Goal: Task Accomplishment & Management: Complete application form

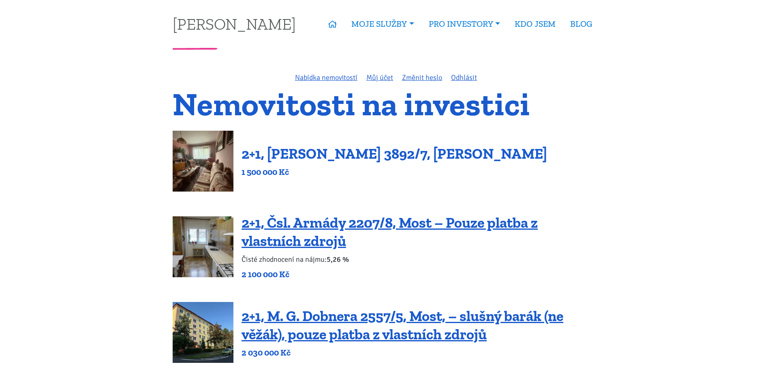
click at [293, 154] on link "2+1, [PERSON_NAME] 3892/7, [PERSON_NAME]" at bounding box center [395, 153] width 306 height 17
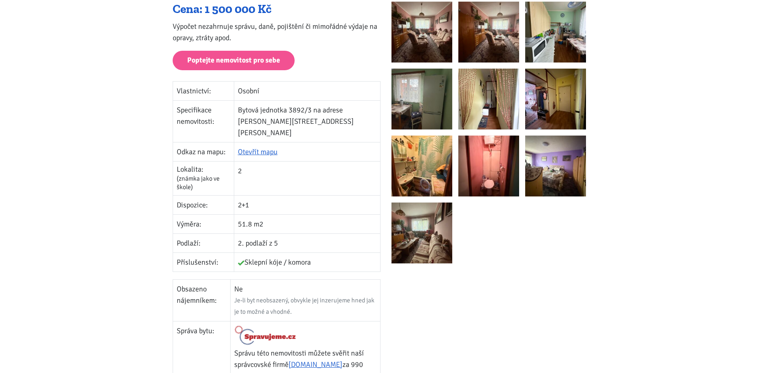
scroll to position [81, 0]
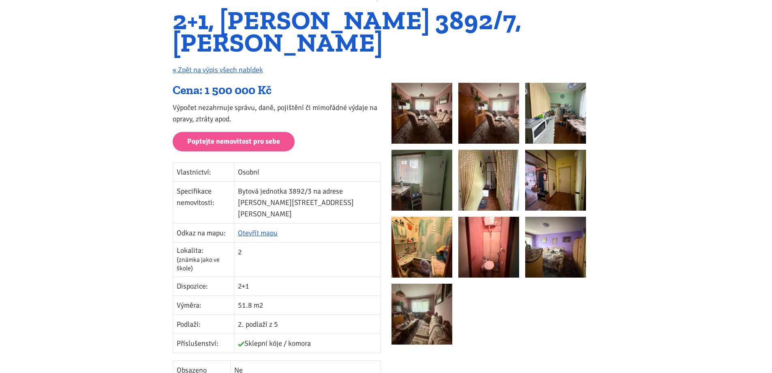
click at [427, 109] on img at bounding box center [422, 113] width 61 height 61
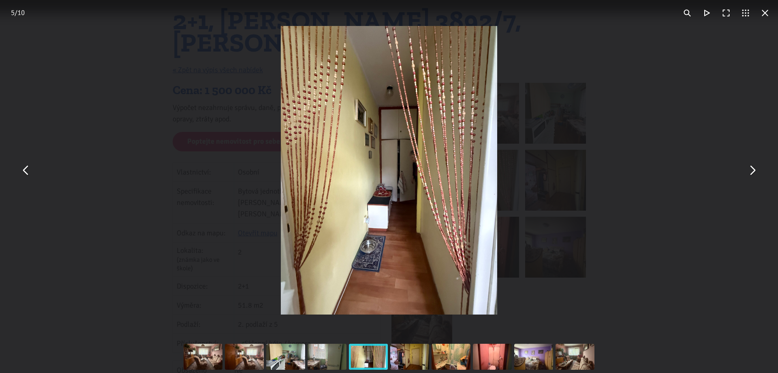
click at [649, 135] on div "You can close this modal content with the ESC key" at bounding box center [389, 170] width 778 height 340
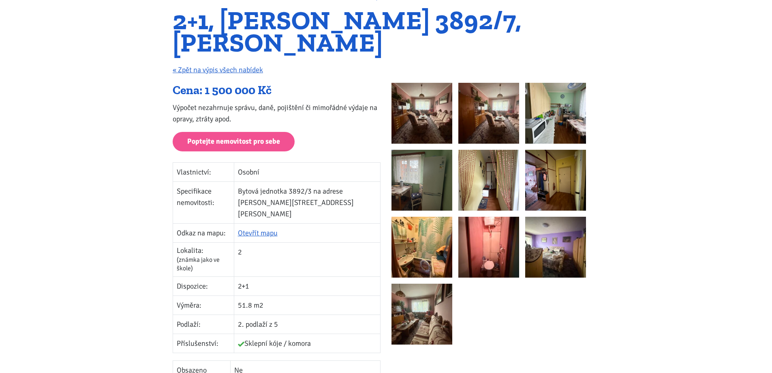
click at [244, 64] on div "2+1, Beethovenova 3892/7, Chomutov « Zpět na výpis všech nabídek" at bounding box center [386, 45] width 438 height 73
click at [243, 68] on link "« Zpět na výpis všech nabídek" at bounding box center [218, 69] width 90 height 9
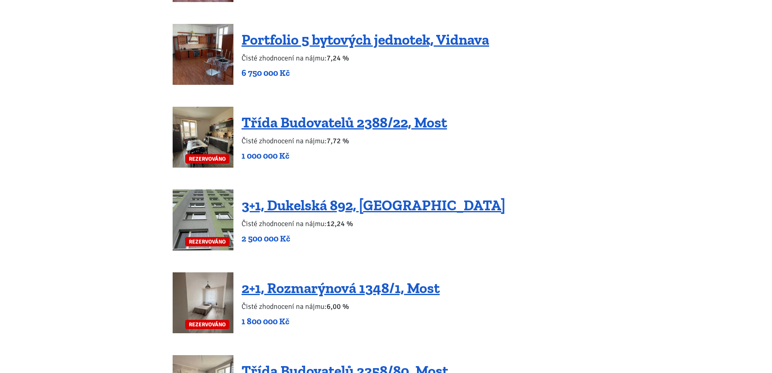
scroll to position [1703, 0]
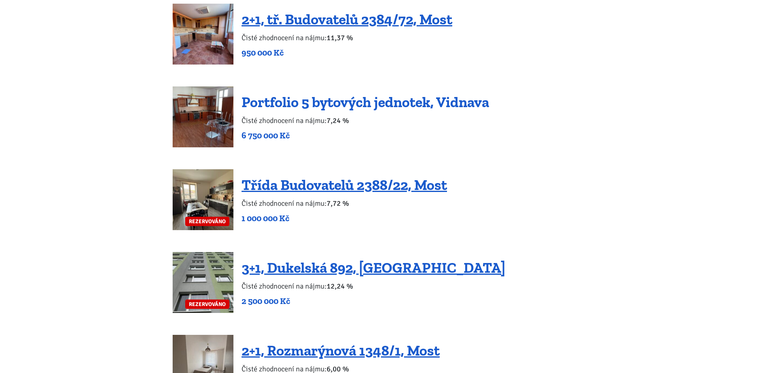
click at [294, 93] on link "Portfolio 5 bytových jednotek, Vidnava" at bounding box center [366, 101] width 248 height 17
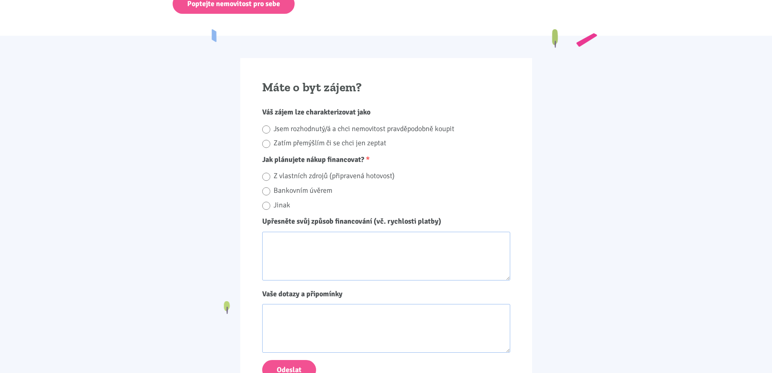
scroll to position [1297, 0]
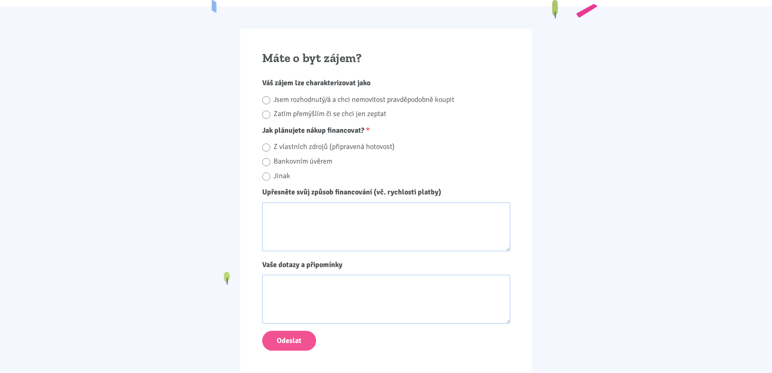
click at [269, 109] on input "Zatím přemýšlím či se chci jen zeptat" at bounding box center [266, 114] width 8 height 11
radio input "true"
click at [269, 157] on input "Bankovním úvěrem" at bounding box center [266, 162] width 8 height 11
radio input "true"
click at [298, 202] on textarea "Upřesněte svůj způsob financování (vč. rychlosti platby)" at bounding box center [386, 226] width 248 height 49
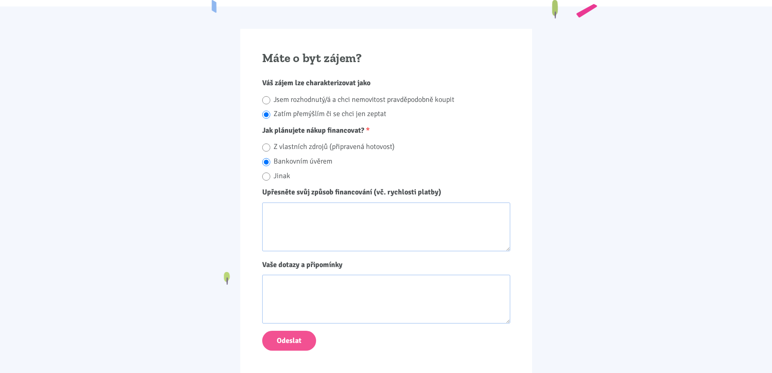
click at [306, 202] on textarea "Upřesněte svůj způsob financování (vč. rychlosti platby)" at bounding box center [386, 226] width 248 height 49
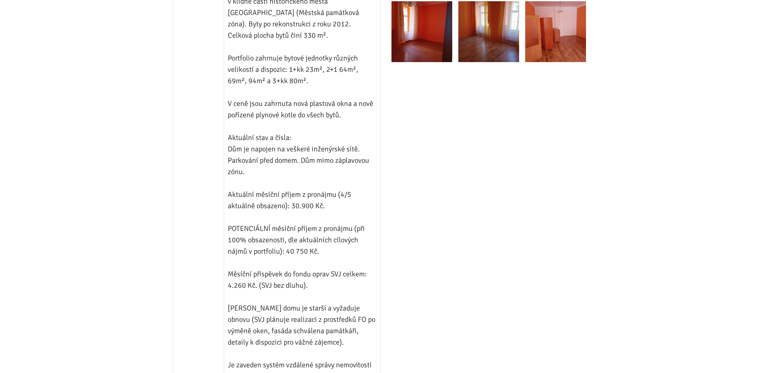
scroll to position [649, 0]
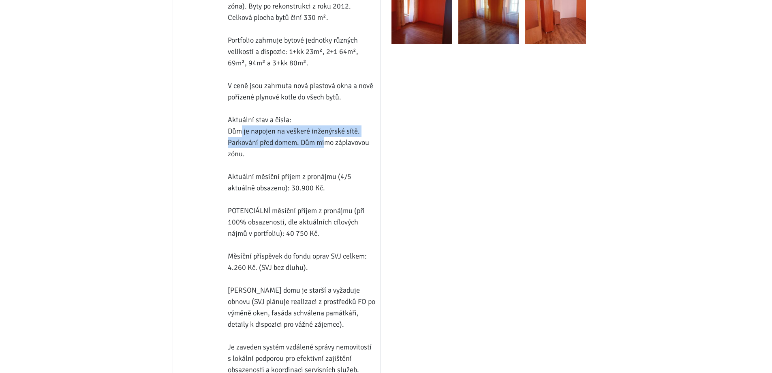
drag, startPoint x: 240, startPoint y: 105, endPoint x: 334, endPoint y: 118, distance: 95.0
click at [331, 118] on td "Investiční portfolio bytů, Vidnava, okres Jeseník Portfolio pěti bytových jedno…" at bounding box center [302, 273] width 157 height 666
click at [336, 118] on td "Investiční portfolio bytů, Vidnava, okres Jeseník Portfolio pěti bytových jedno…" at bounding box center [302, 273] width 157 height 666
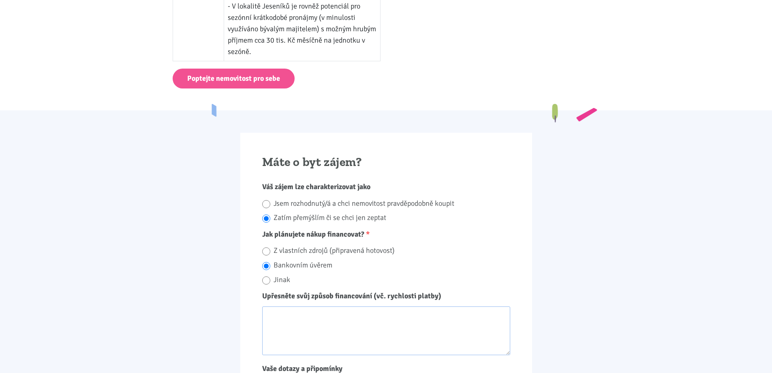
scroll to position [1297, 0]
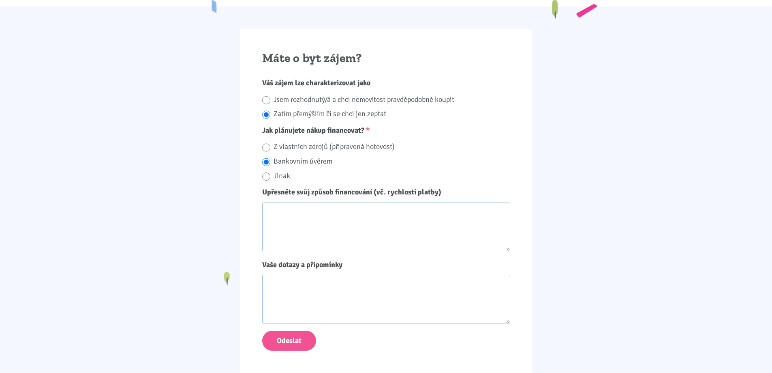
click at [343, 210] on textarea "Upřesněte svůj způsob financování (vč. rychlosti platby)" at bounding box center [386, 226] width 248 height 49
type textarea "hypotéka"
type textarea "D"
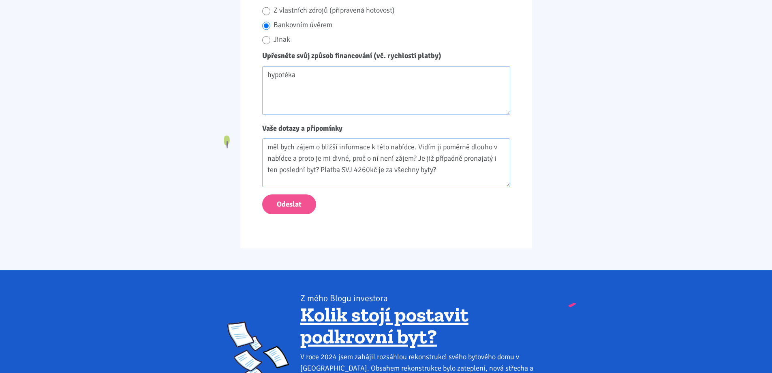
scroll to position [1460, 0]
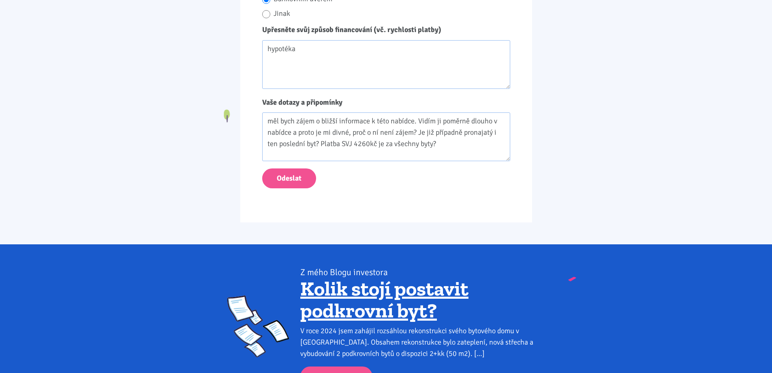
click at [465, 124] on textarea "měl bych zájem o bližší informace k této nabídce. Vidím ji poměrně dlouho v nab…" at bounding box center [386, 136] width 248 height 49
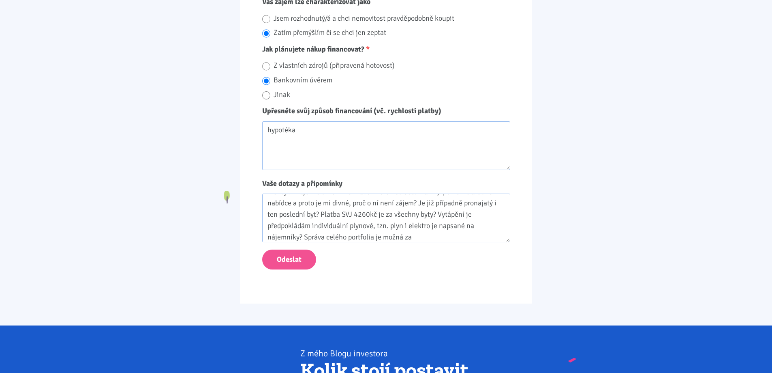
scroll to position [14, 0]
click at [478, 211] on textarea "měl bych zájem o bližší informace k této nabídce. Vidím ji poměrně dlouho v nab…" at bounding box center [386, 217] width 248 height 49
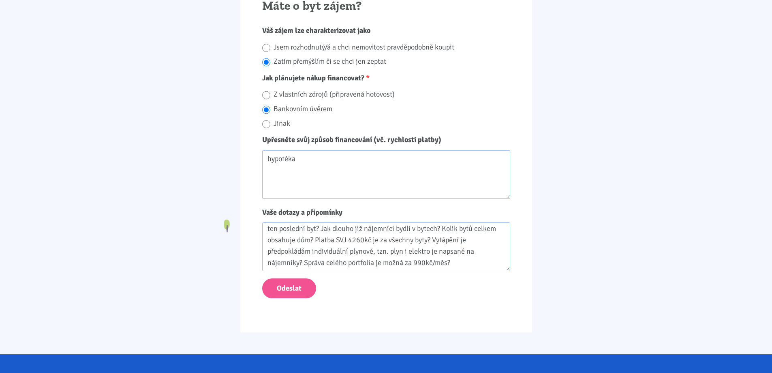
scroll to position [1460, 0]
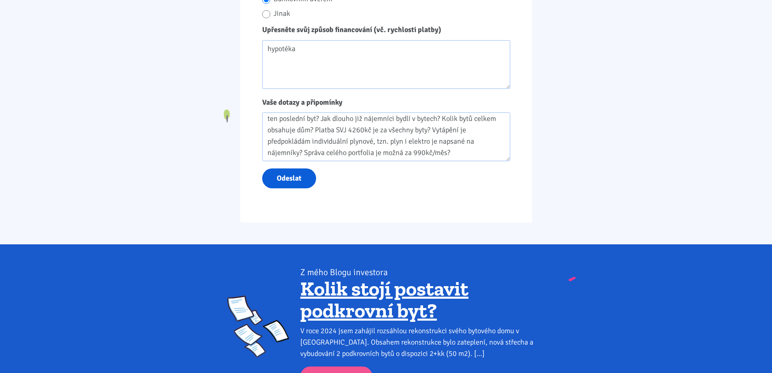
type textarea "měl bych zájem o bližší informace k této nabídce. Vidím ji poměrně dlouho v nab…"
click at [295, 168] on button "Odeslat" at bounding box center [289, 178] width 54 height 20
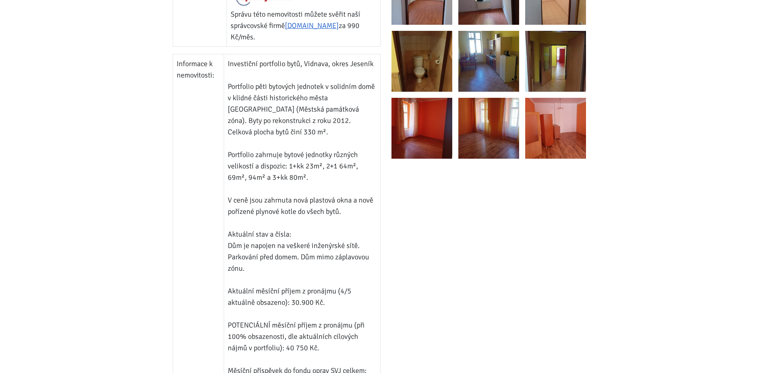
scroll to position [0, 0]
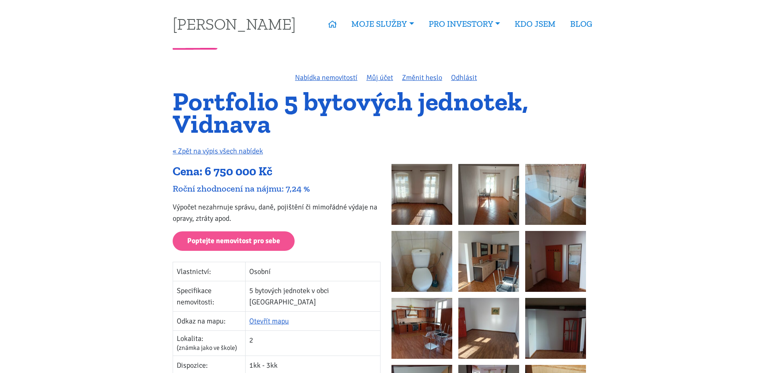
drag, startPoint x: 144, startPoint y: 159, endPoint x: 125, endPoint y: 47, distance: 113.8
click at [311, 73] on link "Nabídka nemovitostí" at bounding box center [326, 77] width 62 height 9
